Goal: Transaction & Acquisition: Purchase product/service

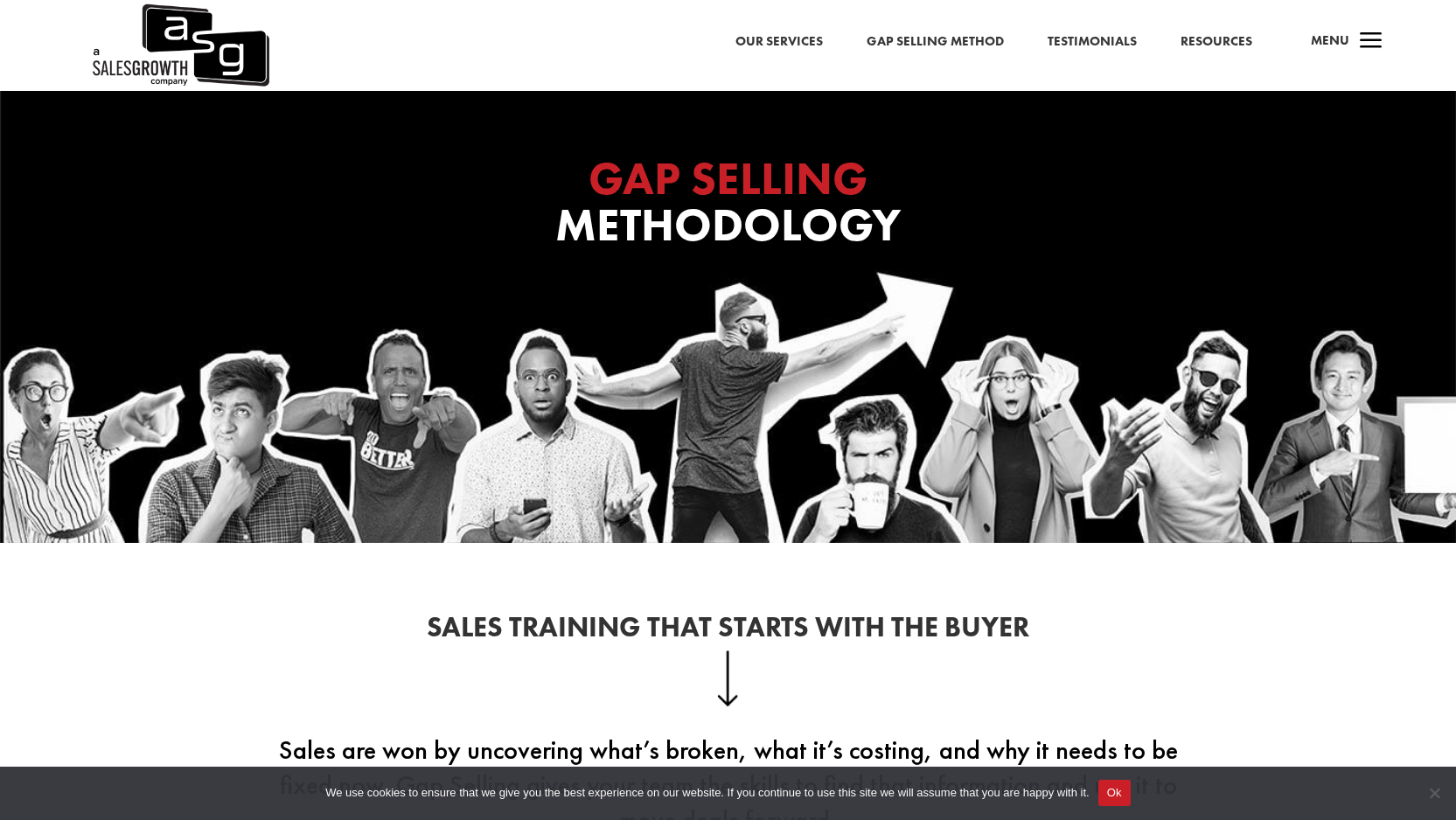
click at [1362, 50] on span "a" at bounding box center [1371, 42] width 35 height 35
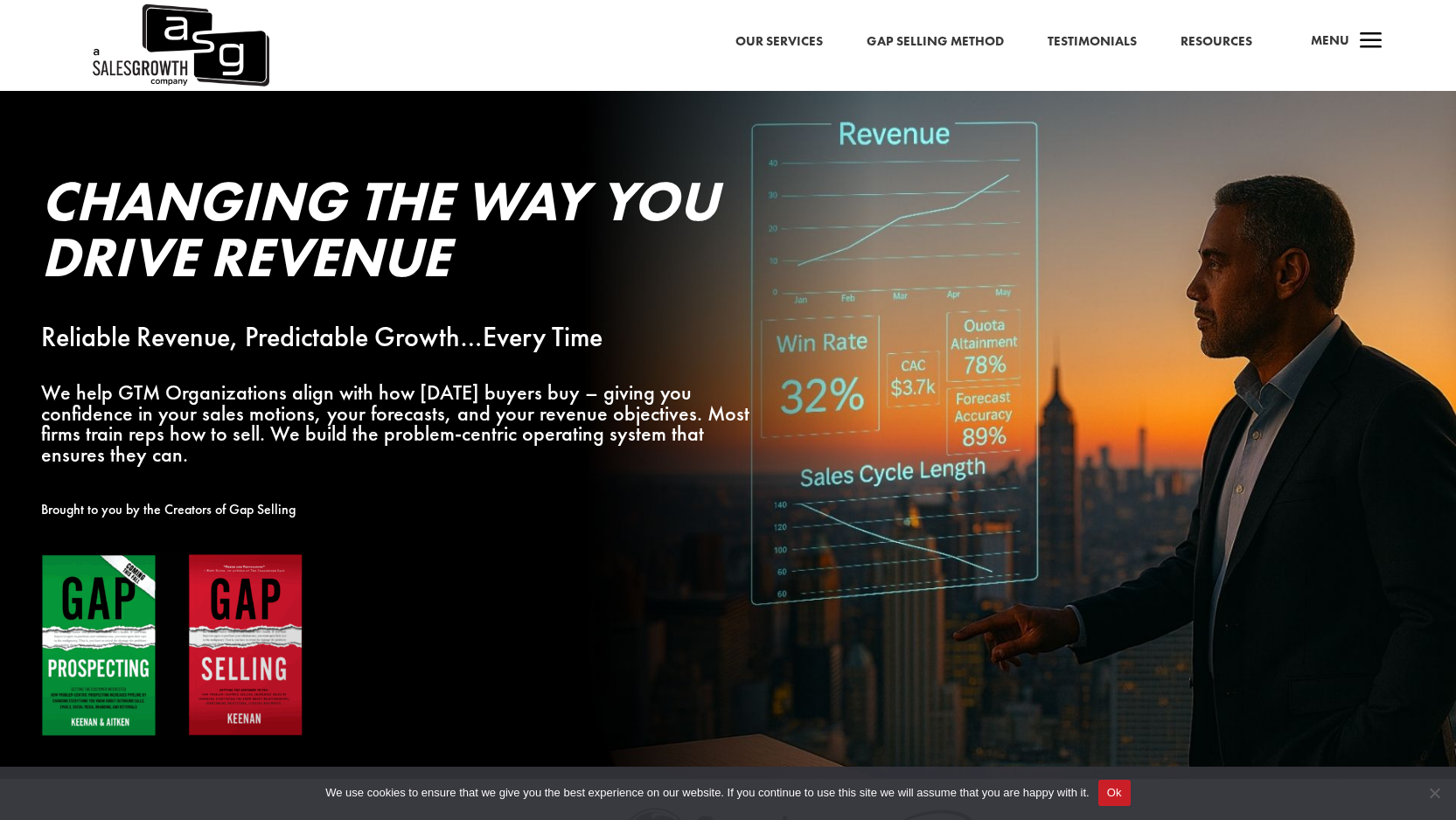
click at [909, 41] on link "Gap Selling Method" at bounding box center [935, 41] width 138 height 23
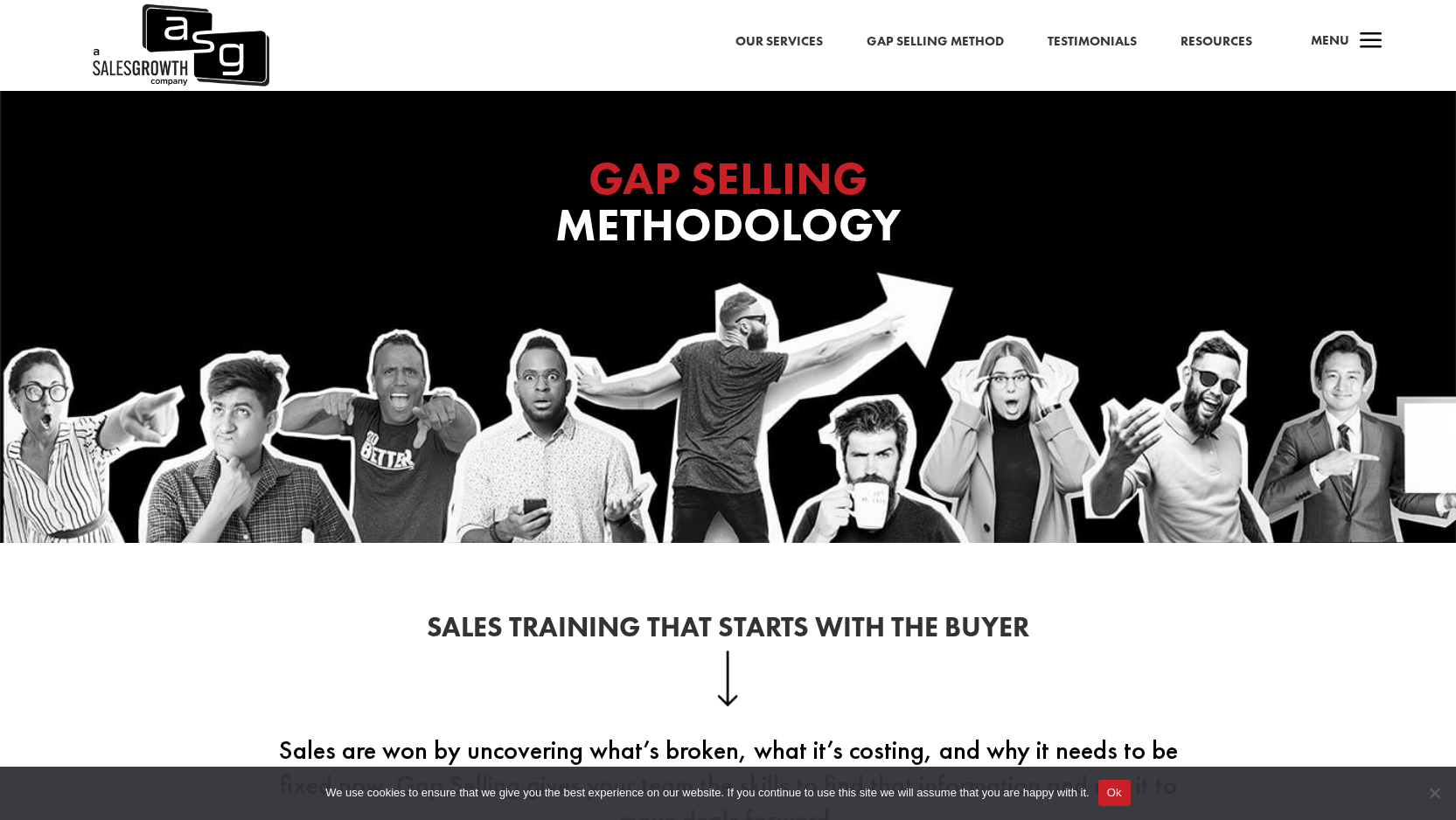
click at [1362, 41] on span "a" at bounding box center [1371, 42] width 35 height 35
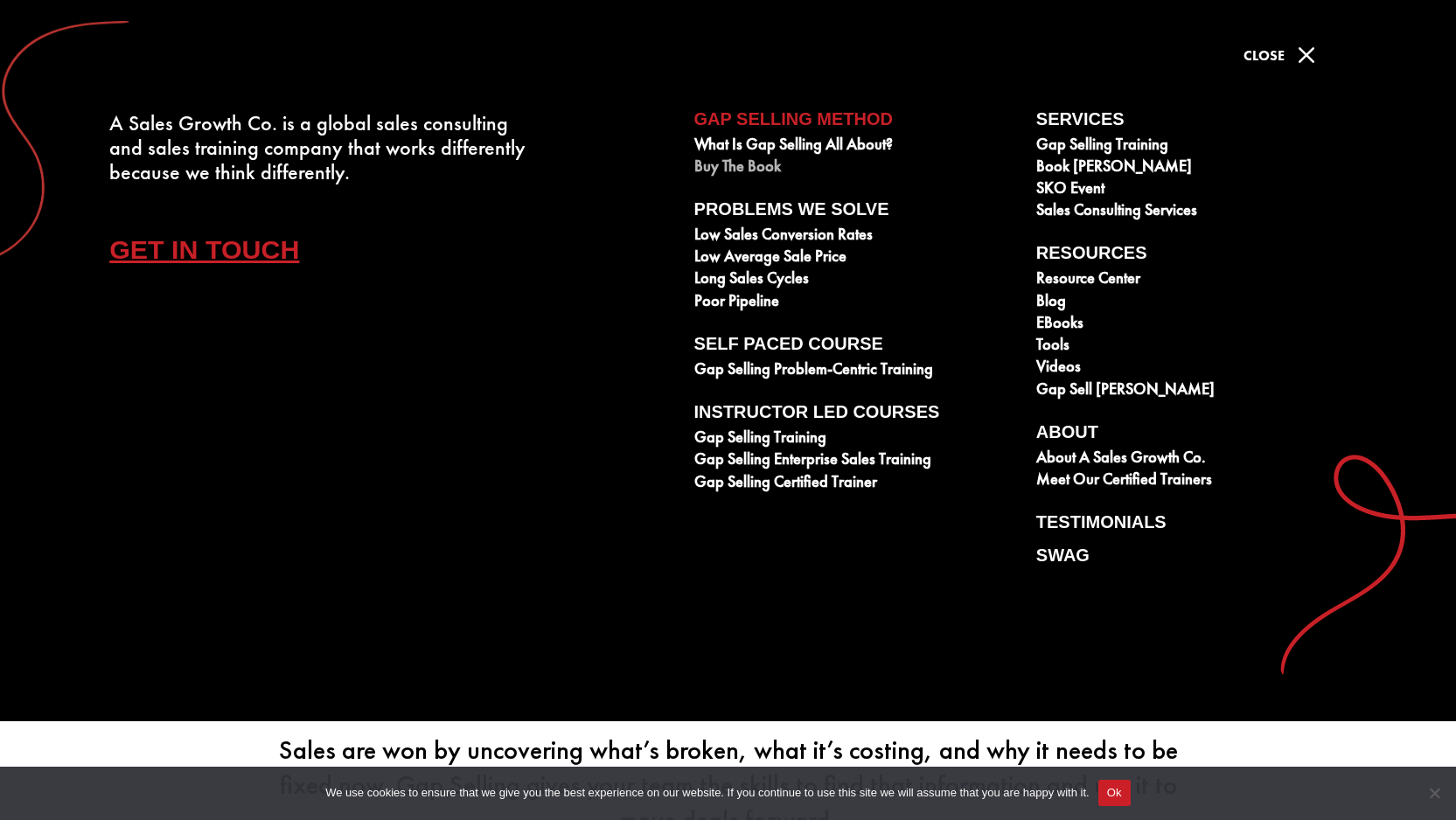
click at [752, 162] on link "Buy The Book" at bounding box center [855, 169] width 323 height 22
